Goal: Task Accomplishment & Management: Manage account settings

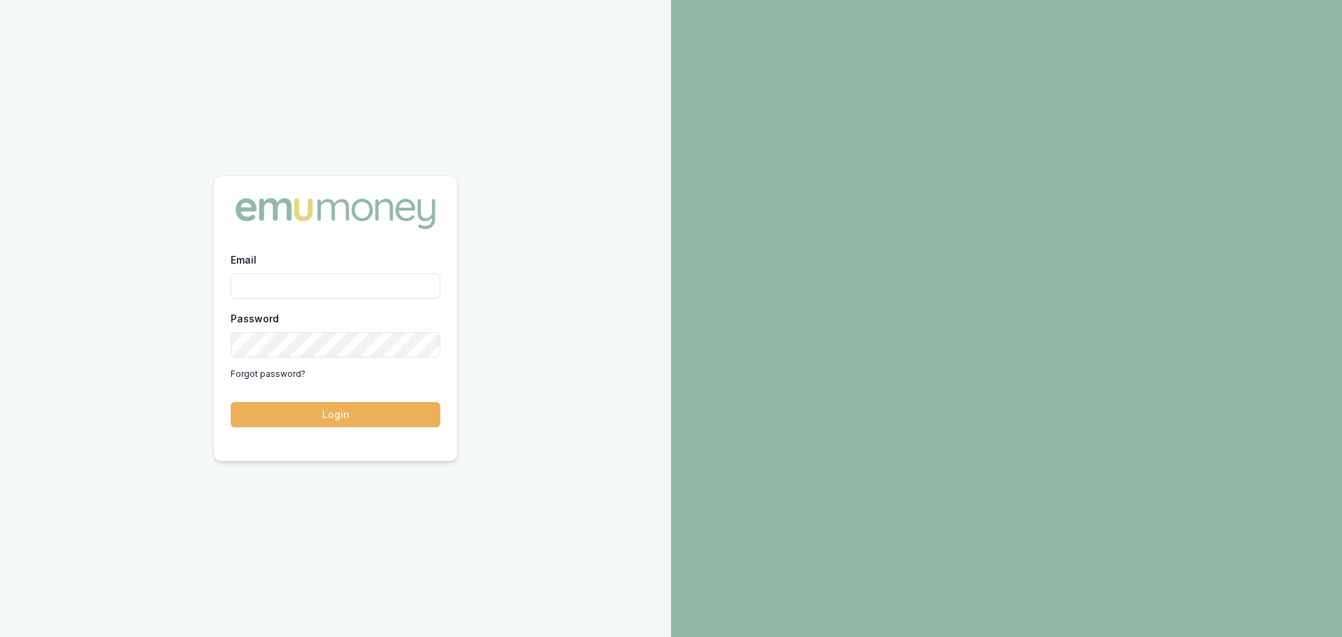
type input "[PERSON_NAME][EMAIL_ADDRESS][DOMAIN_NAME]"
drag, startPoint x: 0, startPoint y: 0, endPoint x: 314, endPoint y: 396, distance: 505.8
click at [314, 396] on form "Email harry@pioneerbs.com.au Password Forgot password? Login" at bounding box center [336, 339] width 210 height 176
click at [317, 410] on button "Login" at bounding box center [336, 414] width 210 height 25
click at [334, 411] on button "Login" at bounding box center [336, 414] width 210 height 25
